Goal: Task Accomplishment & Management: Use online tool/utility

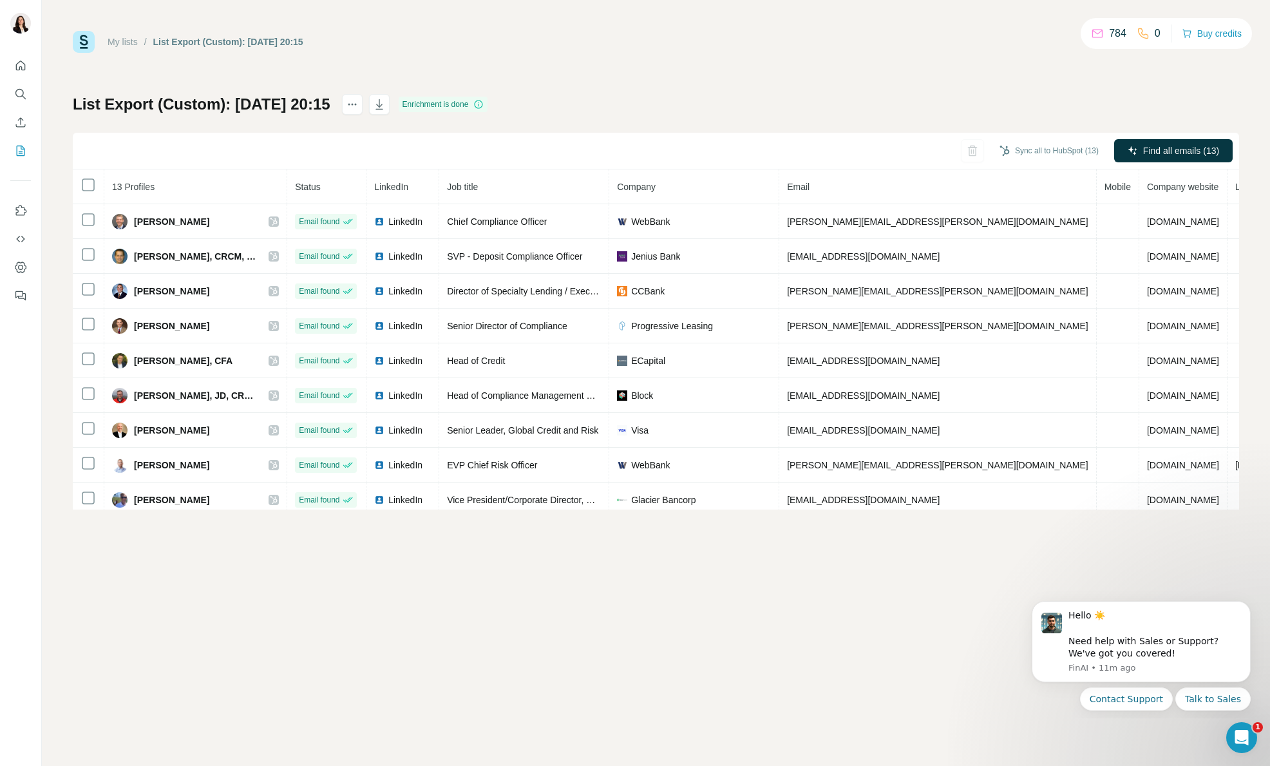
drag, startPoint x: 414, startPoint y: 104, endPoint x: 631, endPoint y: 66, distance: 220.4
click at [631, 66] on div "My lists / List Export (Custom): 25/09/2025 20:15 784 0 Buy credits List Export…" at bounding box center [656, 270] width 1166 height 479
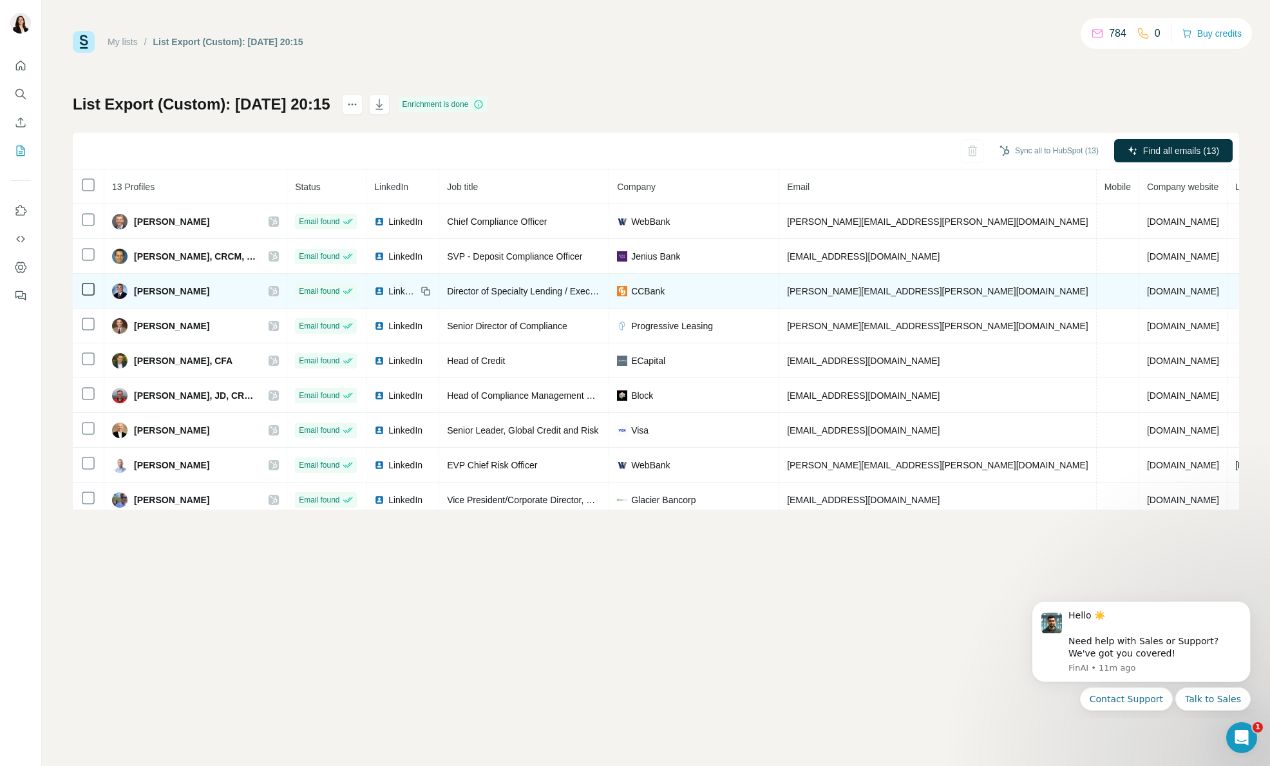
scroll to position [147, 0]
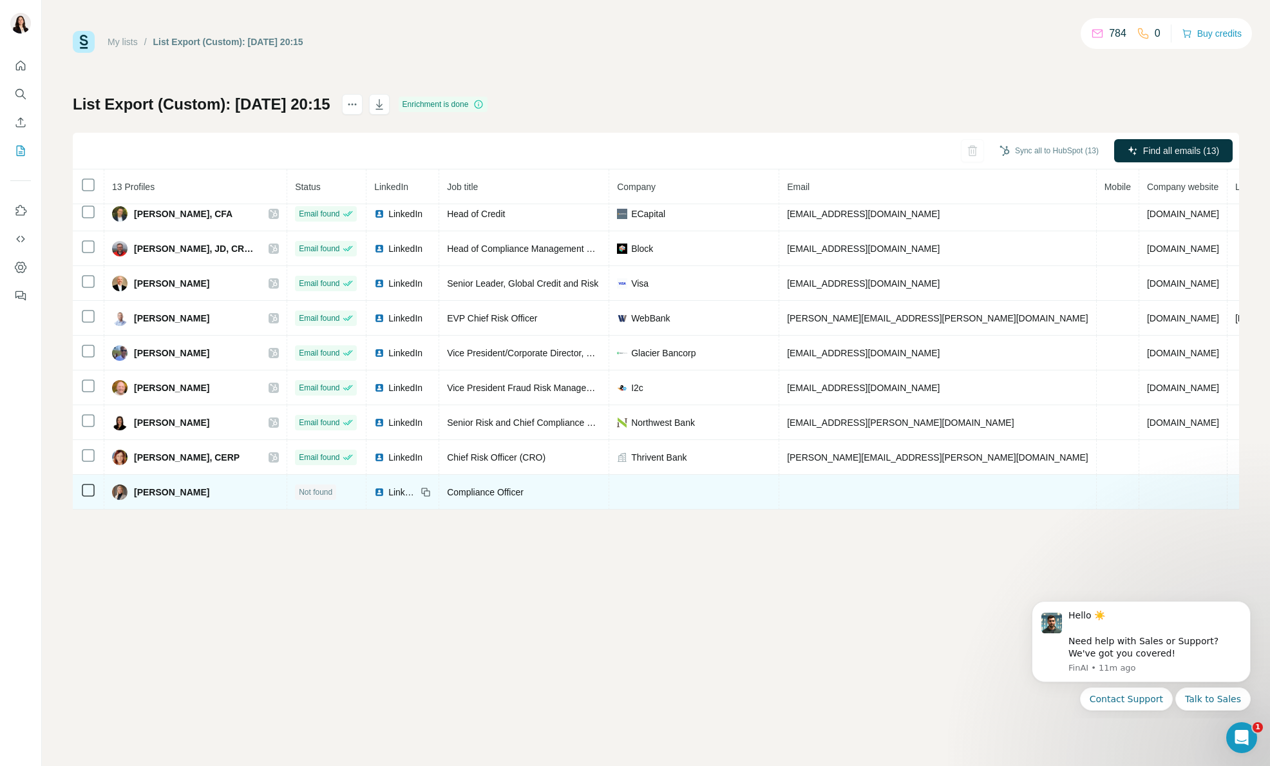
click at [870, 486] on td at bounding box center [938, 492] width 318 height 35
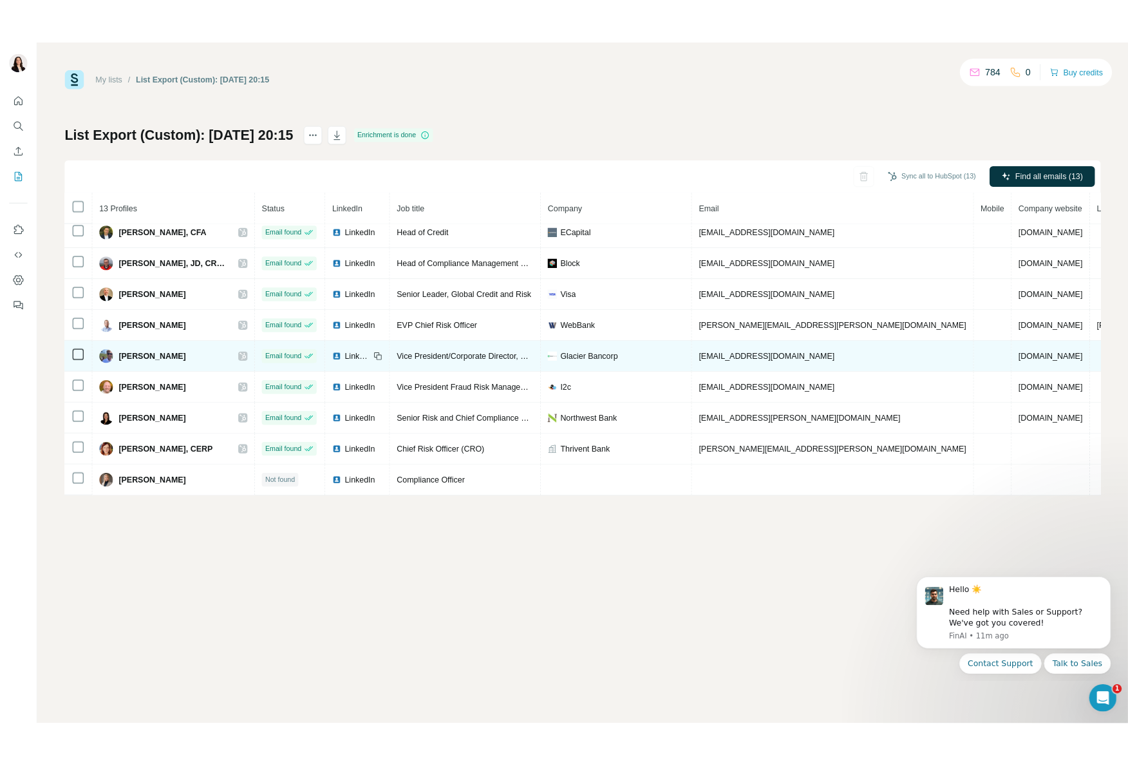
scroll to position [147, 23]
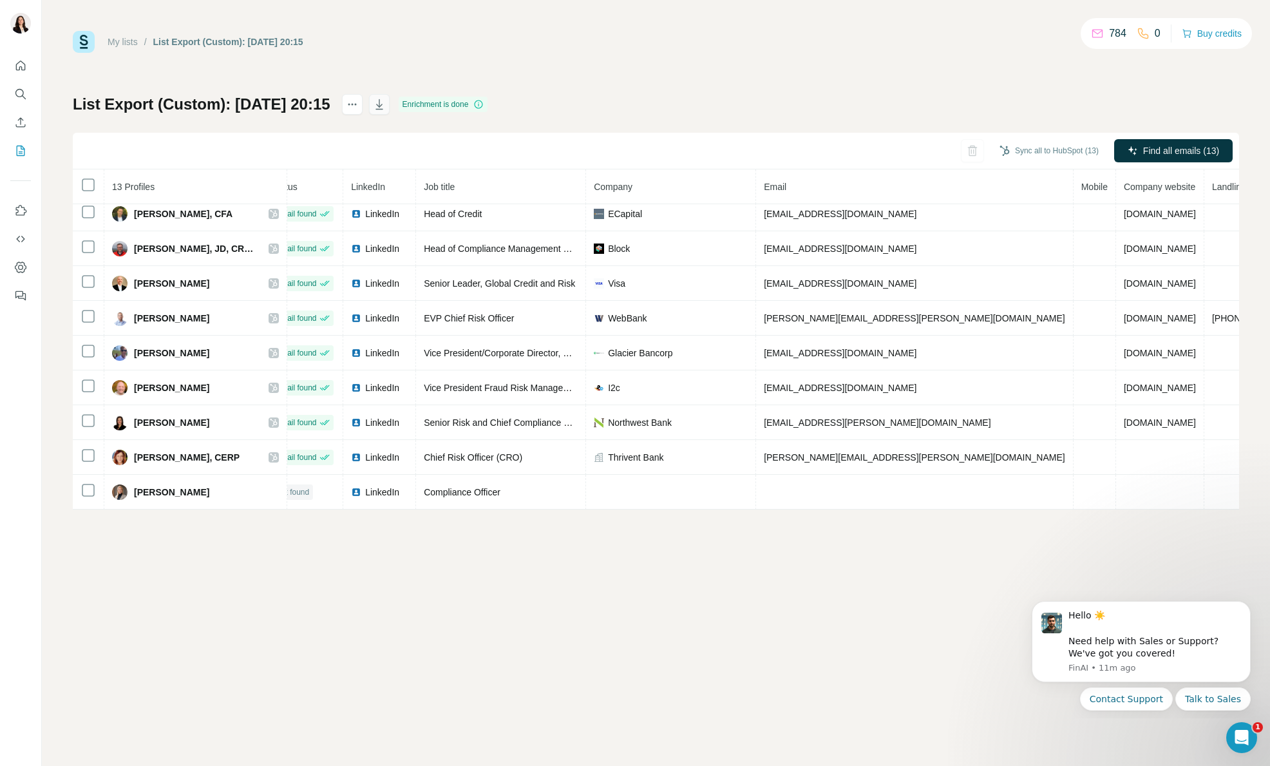
click at [386, 104] on icon "button" at bounding box center [379, 104] width 13 height 13
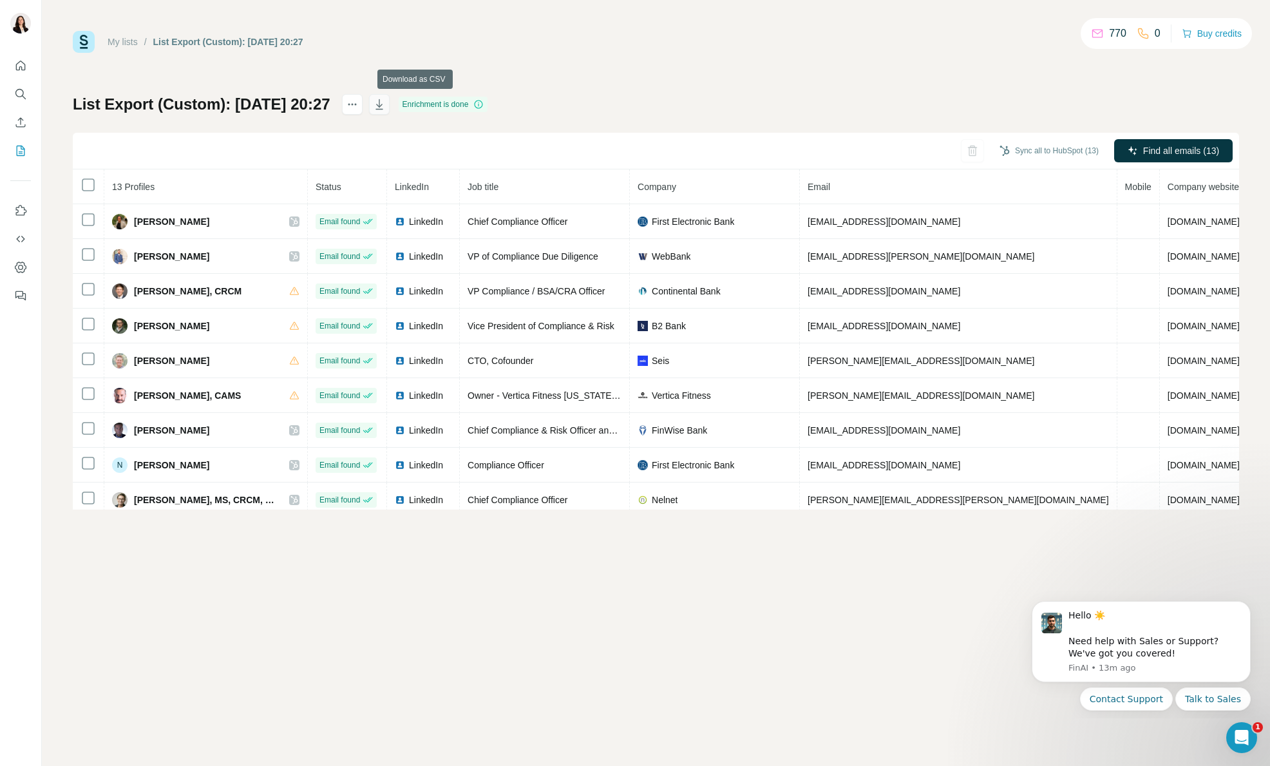
click at [383, 106] on icon "button" at bounding box center [379, 106] width 6 height 4
